Goal: Unclear

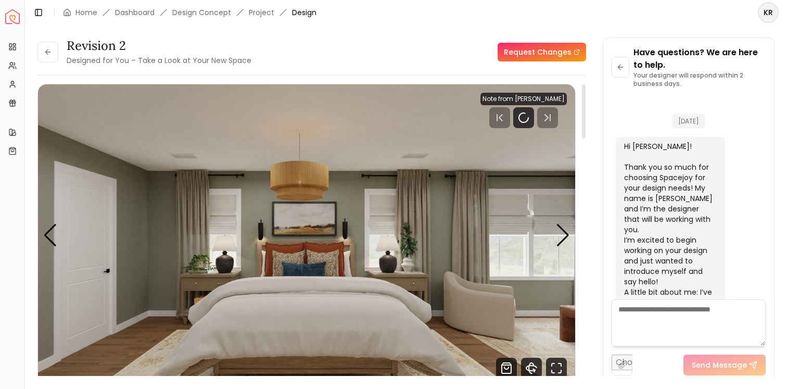
scroll to position [3019, 0]
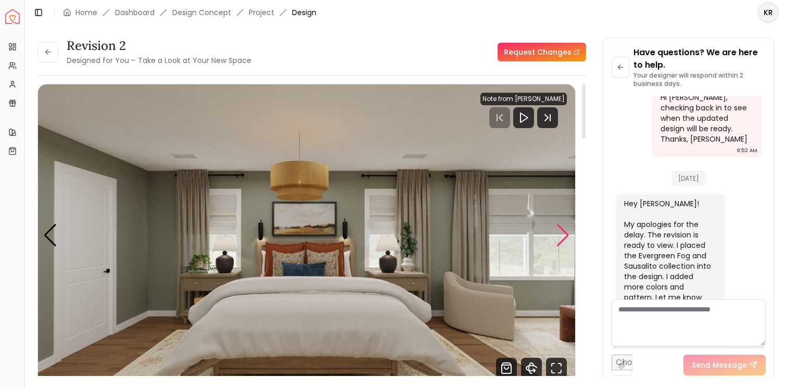
click at [563, 242] on div "Next slide" at bounding box center [563, 235] width 14 height 23
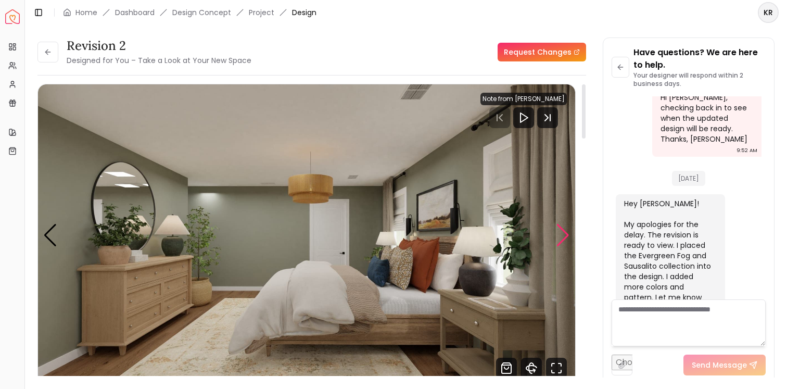
click at [563, 242] on div "Next slide" at bounding box center [563, 235] width 14 height 23
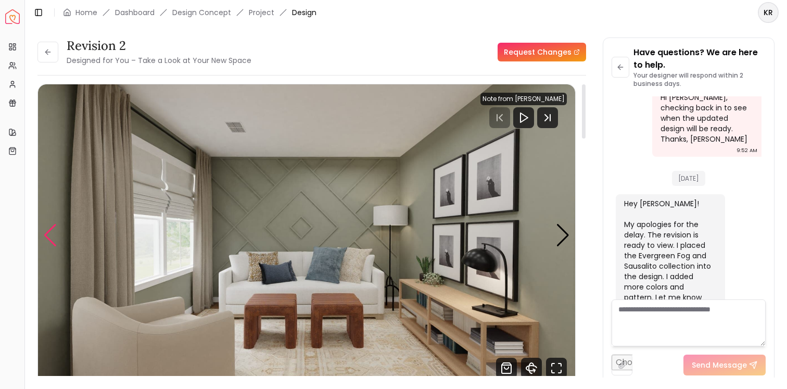
click at [57, 232] on div "Previous slide" at bounding box center [50, 235] width 14 height 23
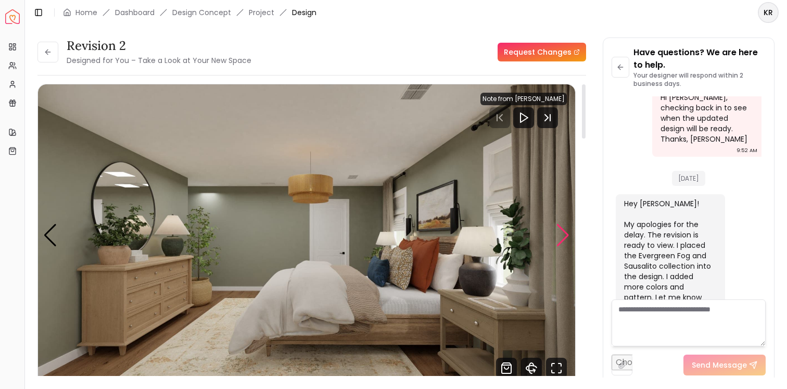
click at [558, 235] on div "Next slide" at bounding box center [563, 235] width 14 height 23
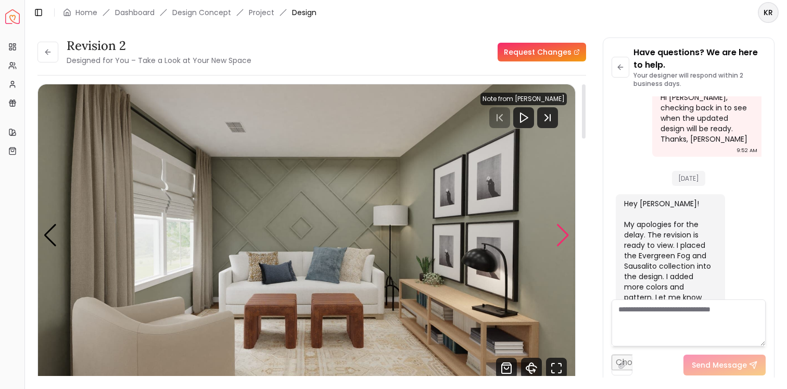
click at [558, 235] on div "Next slide" at bounding box center [563, 235] width 14 height 23
